Goal: Transaction & Acquisition: Subscribe to service/newsletter

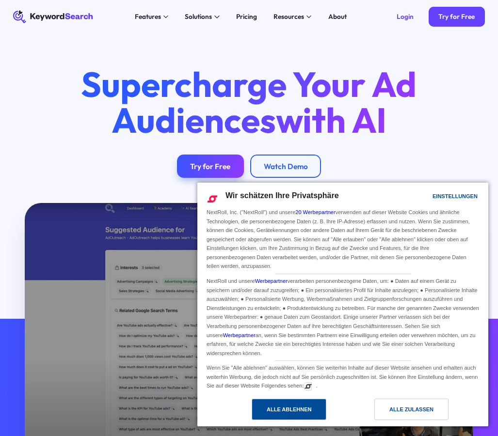
click at [288, 411] on div "Alle ablehnen" at bounding box center [289, 409] width 45 height 11
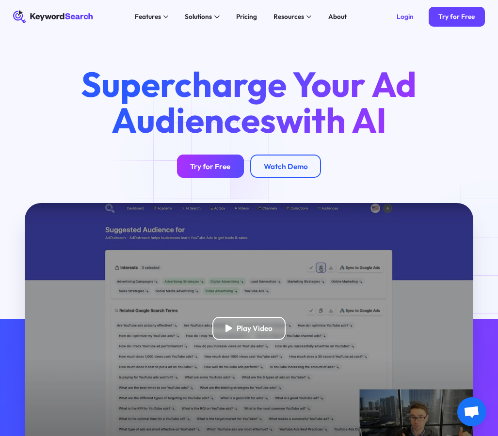
click at [205, 162] on link "Try for Free" at bounding box center [210, 166] width 67 height 23
